Goal: Obtain resource: Download file/media

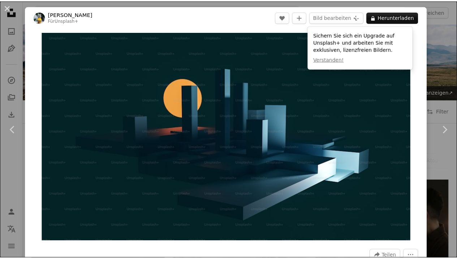
scroll to position [142, 0]
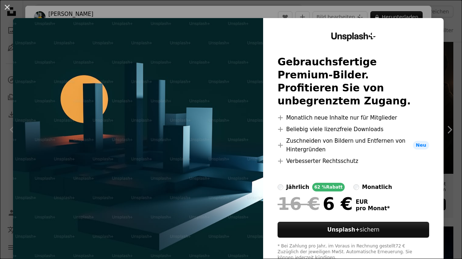
click at [446, 31] on div "An X shape Unsplash+ Gebrauchsfertige Premium-Bilder. Profitieren Sie von unbeg…" at bounding box center [231, 129] width 462 height 259
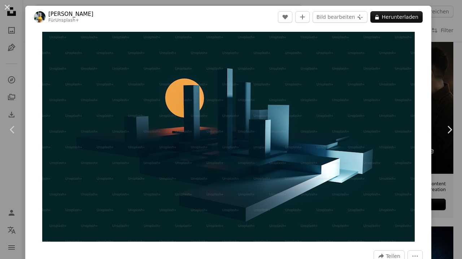
click at [439, 41] on div "An X shape Chevron left Chevron right Steve Johnson Für Unsplash+ A heart A plu…" at bounding box center [231, 129] width 462 height 259
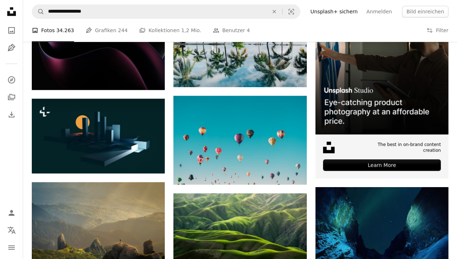
scroll to position [172, 0]
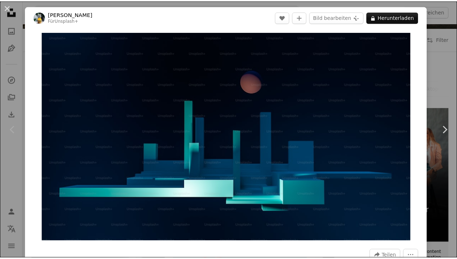
scroll to position [72, 0]
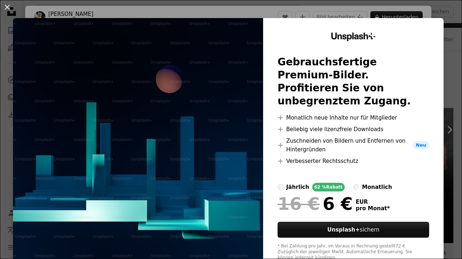
click at [451, 43] on div "An X shape Unsplash+ Gebrauchsfertige Premium-Bilder. Profitieren Sie von unbeg…" at bounding box center [231, 129] width 462 height 259
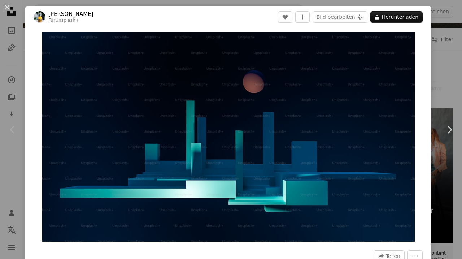
click at [441, 29] on div "An X shape Chevron left Chevron right [PERSON_NAME] Für Unsplash+ A heart A plu…" at bounding box center [231, 129] width 462 height 259
